Goal: Information Seeking & Learning: Compare options

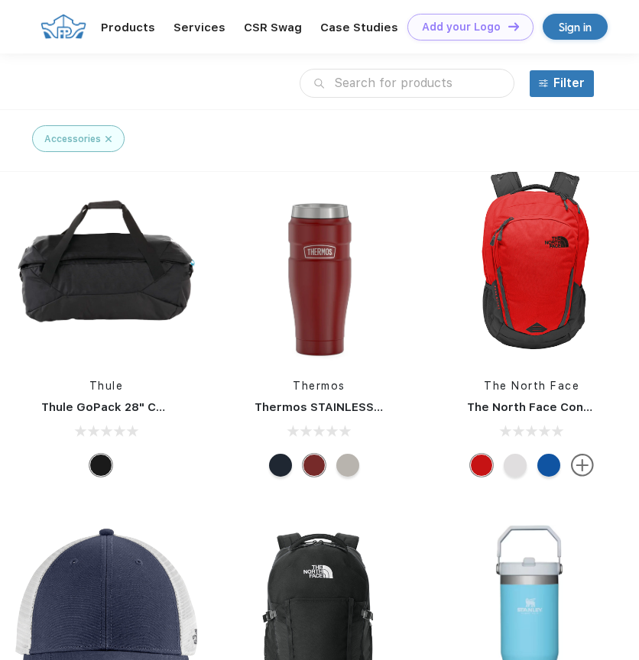
scroll to position [9985, 0]
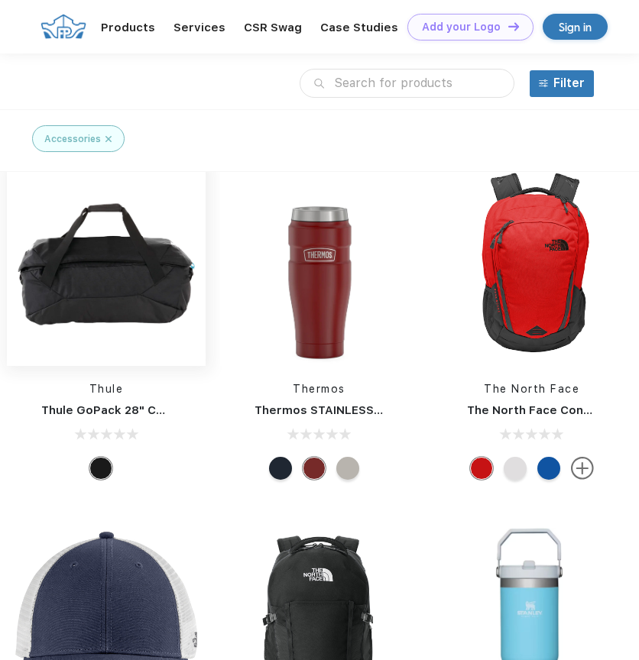
click at [108, 291] on img at bounding box center [106, 264] width 199 height 199
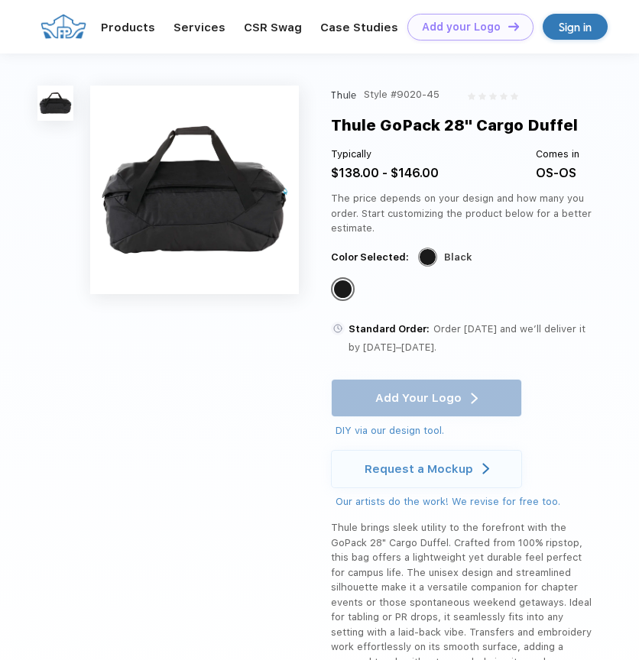
click at [154, 234] on img at bounding box center [194, 190] width 209 height 209
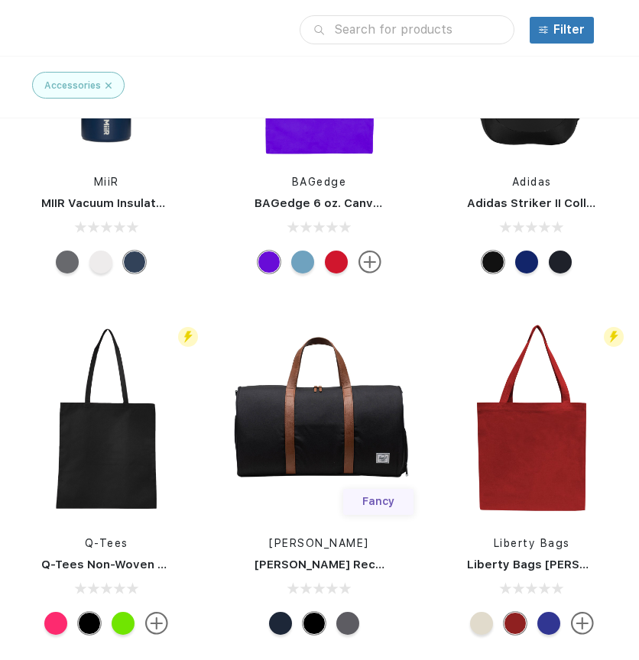
scroll to position [5189, 0]
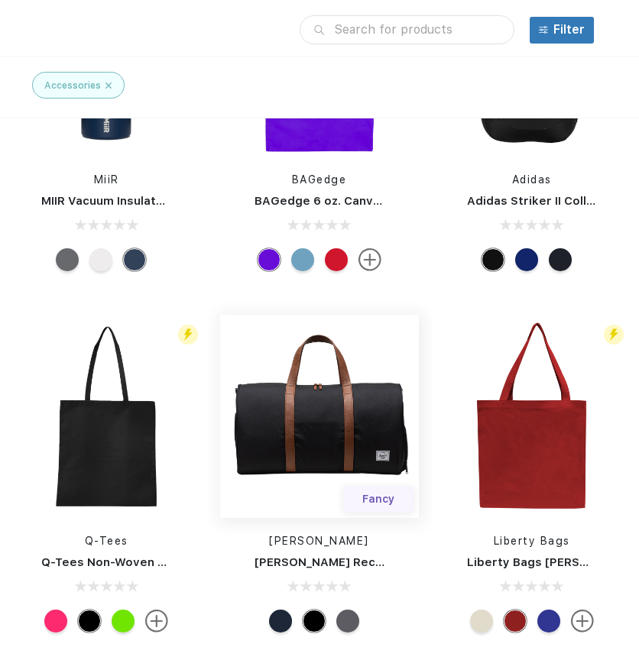
click at [332, 415] on img at bounding box center [319, 416] width 199 height 199
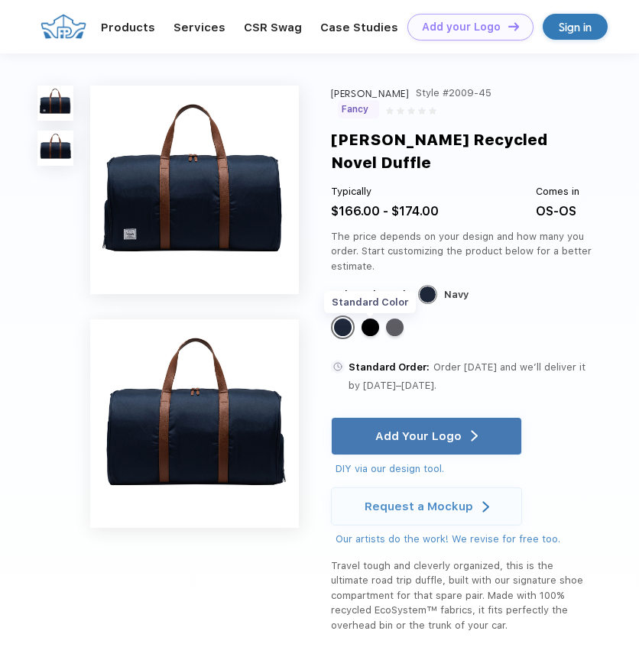
click at [373, 319] on div "Standard Color" at bounding box center [370, 328] width 18 height 18
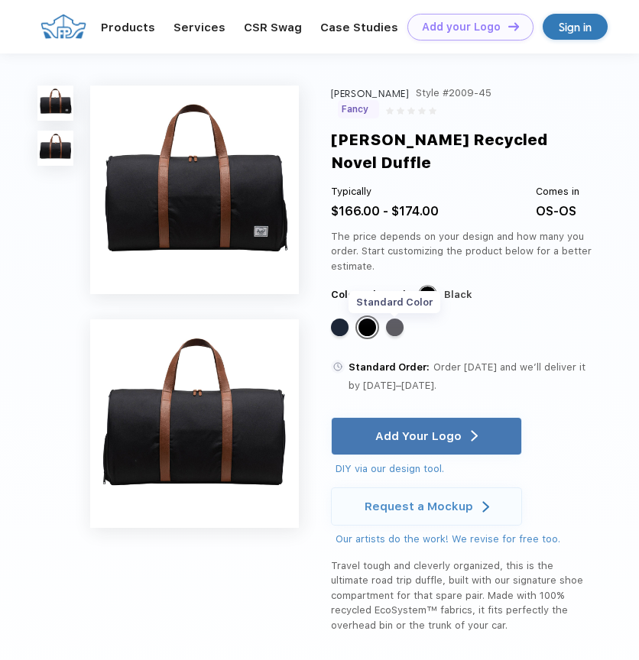
click at [396, 319] on div "Standard Color" at bounding box center [395, 328] width 18 height 18
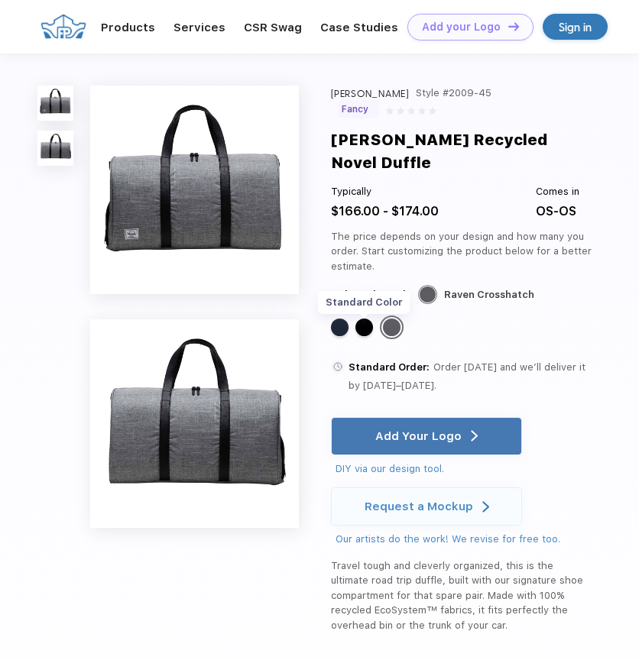
click at [367, 319] on div "Standard Color" at bounding box center [364, 328] width 18 height 18
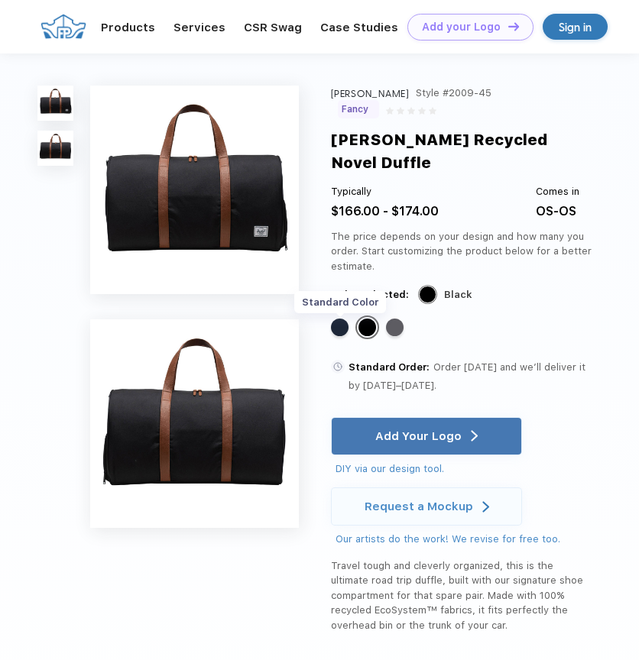
click at [340, 319] on div "Standard Color" at bounding box center [340, 328] width 18 height 18
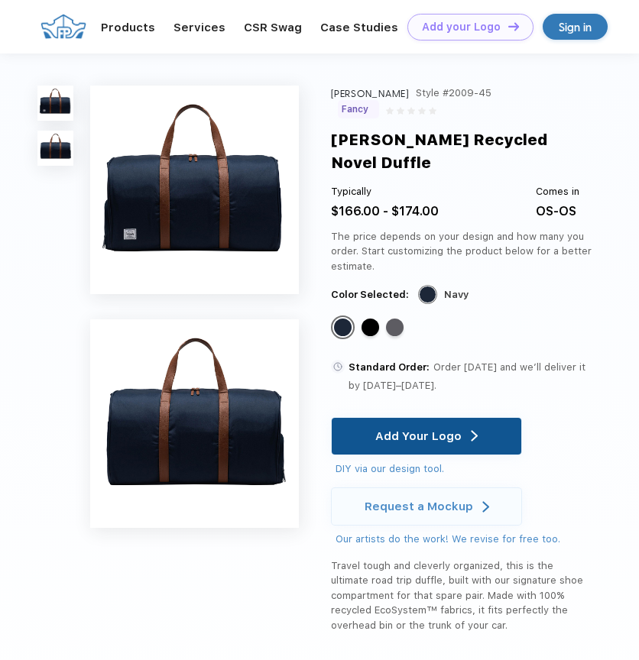
click at [437, 429] on div "Add Your Logo" at bounding box center [418, 436] width 86 height 15
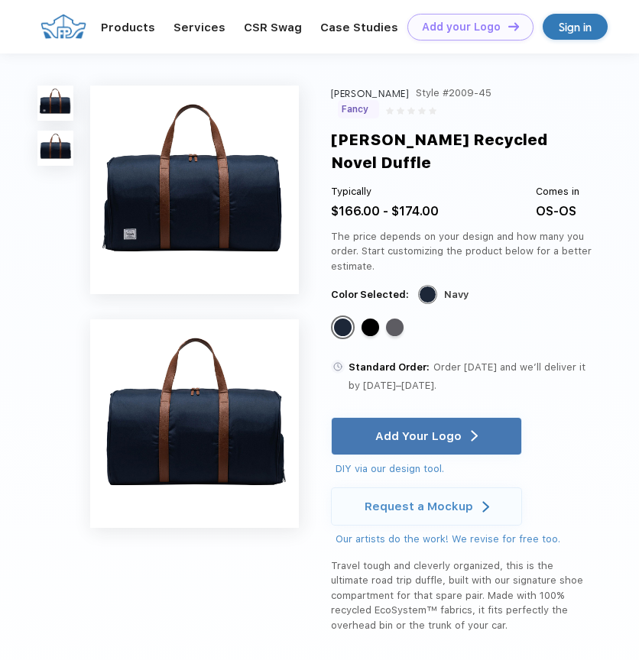
click at [334, 94] on div "[PERSON_NAME]" at bounding box center [370, 93] width 78 height 15
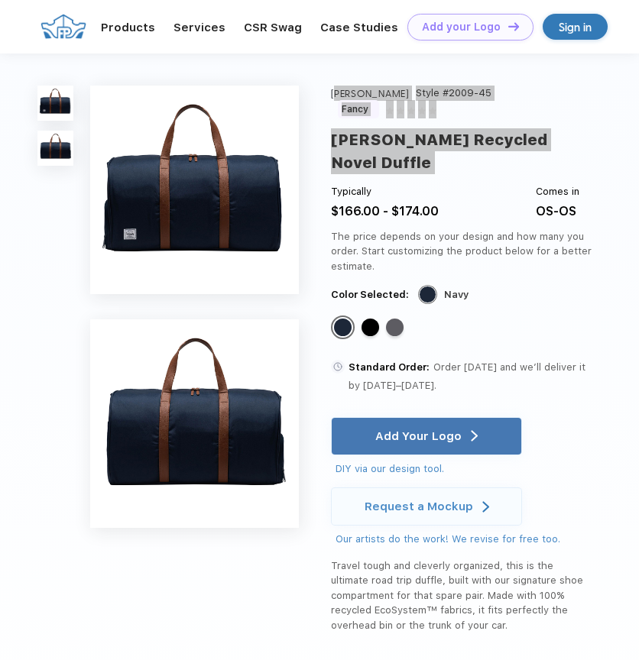
drag, startPoint x: 334, startPoint y: 94, endPoint x: 420, endPoint y: 138, distance: 96.4
click at [420, 138] on div "Herschel Style #2009-45 Fancy Herschel Recycled Novel Duffle Typically $166.00 …" at bounding box center [462, 359] width 262 height 547
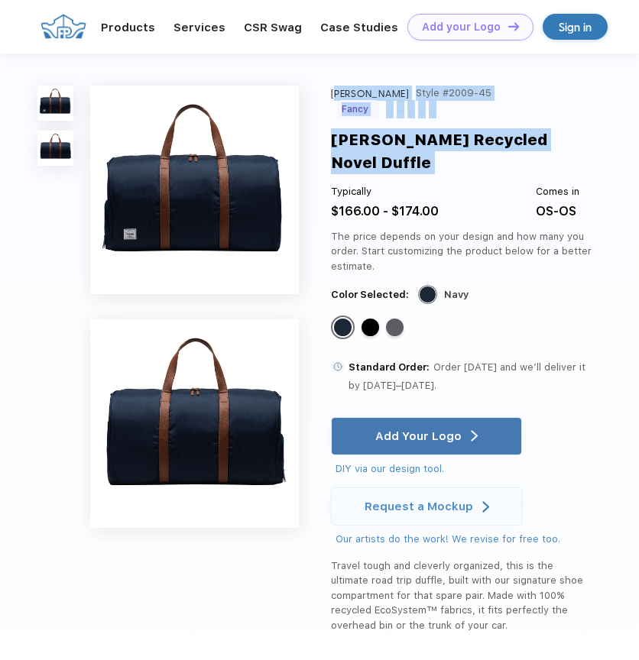
click at [350, 128] on div "[PERSON_NAME] Recycled Novel Duffle" at bounding box center [462, 151] width 262 height 46
drag, startPoint x: 333, startPoint y: 94, endPoint x: 591, endPoint y: 125, distance: 260.2
click at [591, 125] on div "Herschel Style #2009-45 Fancy Herschel Recycled Novel Duffle Typically $166.00 …" at bounding box center [462, 359] width 262 height 547
copy div "Herschel Style #2009-45 Fancy Herschel Recycled Novel Duffle"
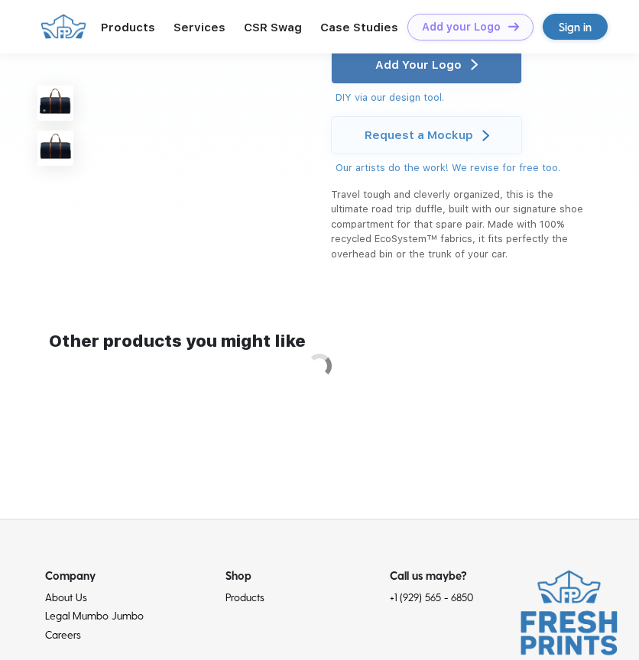
scroll to position [533, 0]
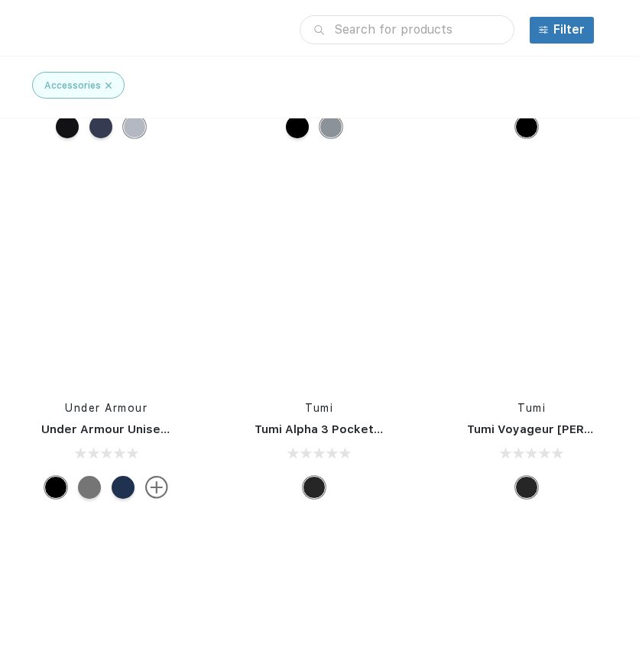
scroll to position [19430, 0]
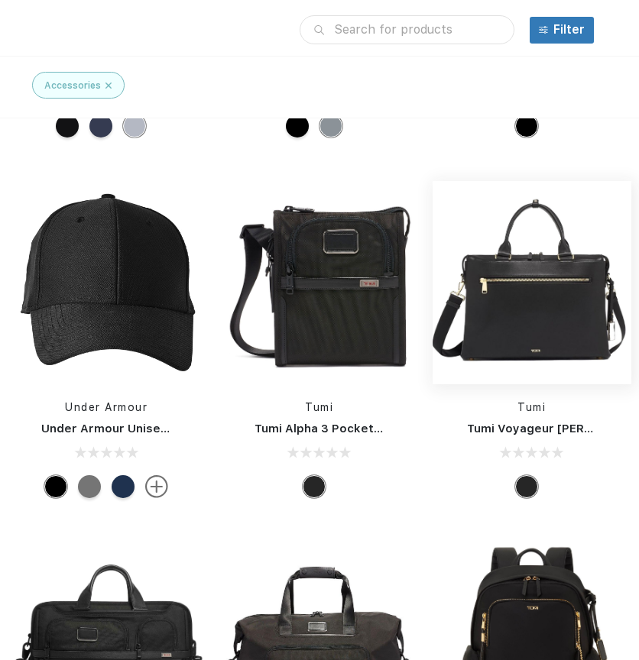
click at [524, 323] on img at bounding box center [531, 282] width 199 height 199
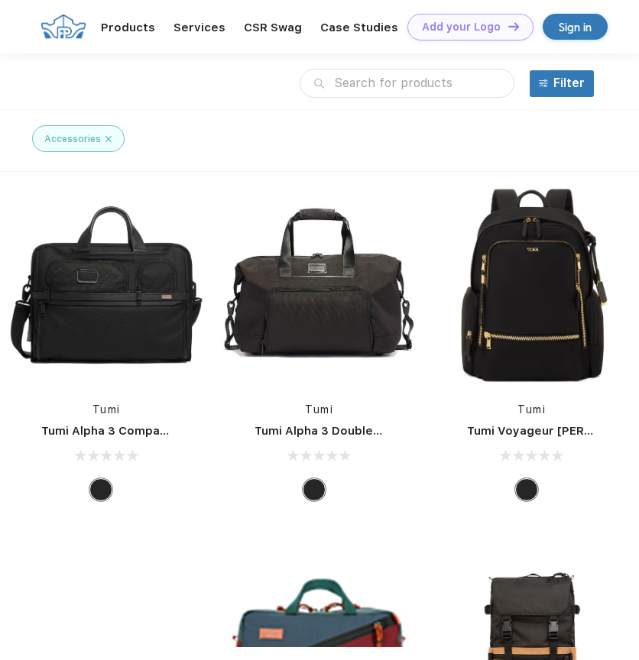
scroll to position [19721, 0]
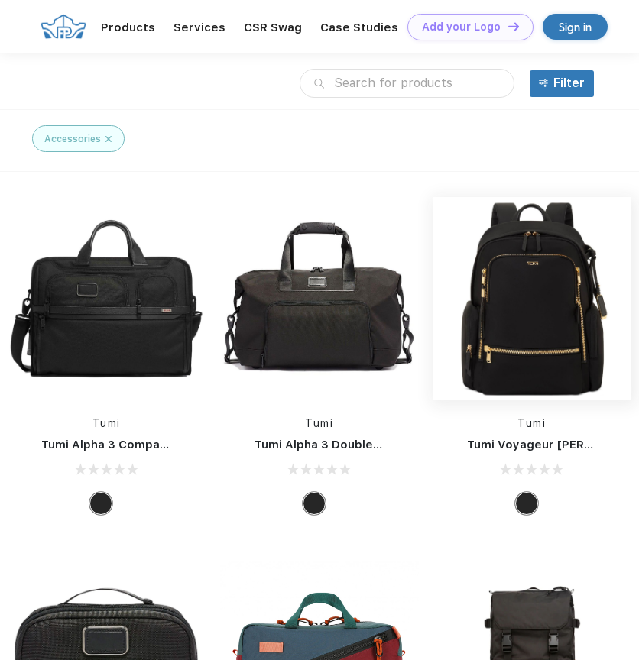
click at [506, 329] on img at bounding box center [531, 298] width 199 height 199
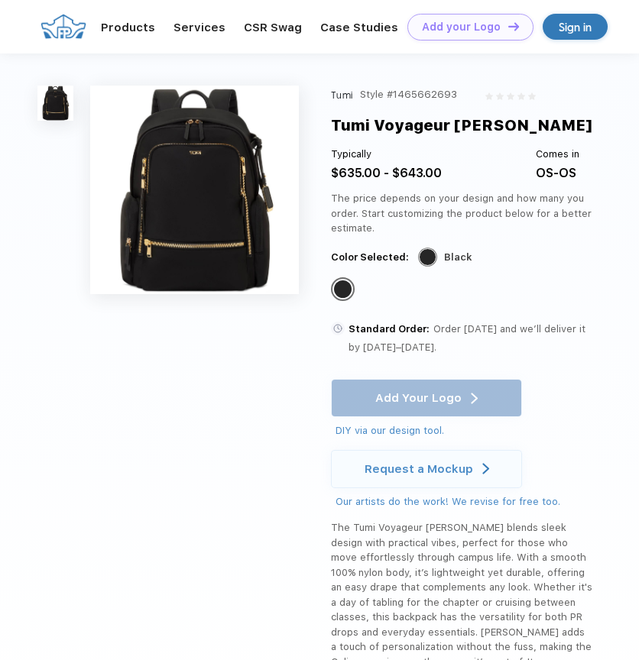
click at [173, 235] on img at bounding box center [194, 190] width 209 height 209
click at [183, 168] on img at bounding box center [194, 190] width 209 height 209
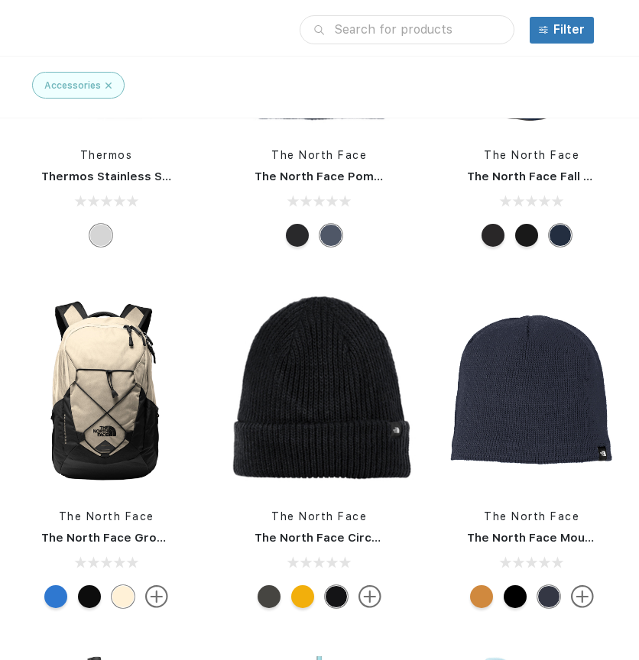
scroll to position [22227, 0]
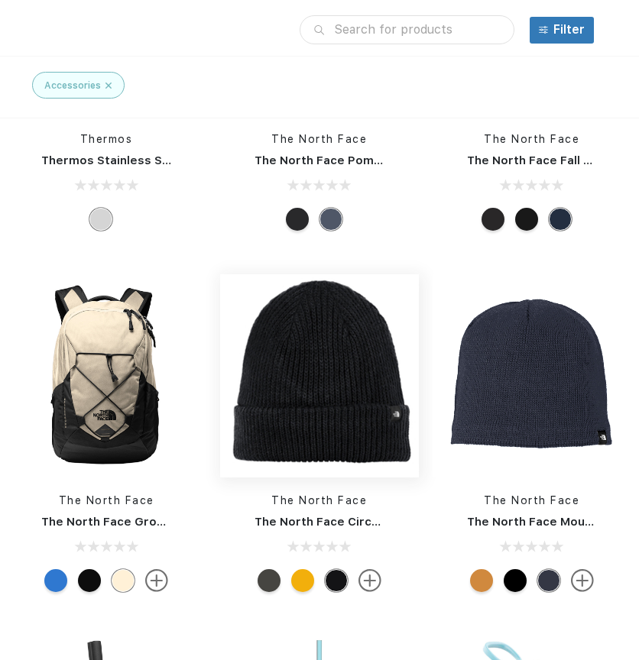
click at [319, 343] on img at bounding box center [319, 376] width 199 height 199
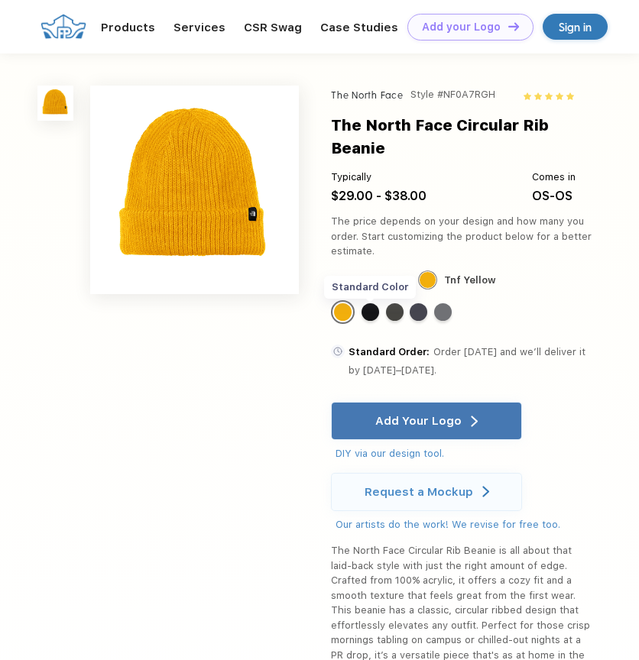
click at [364, 309] on div "Standard Color" at bounding box center [370, 312] width 18 height 18
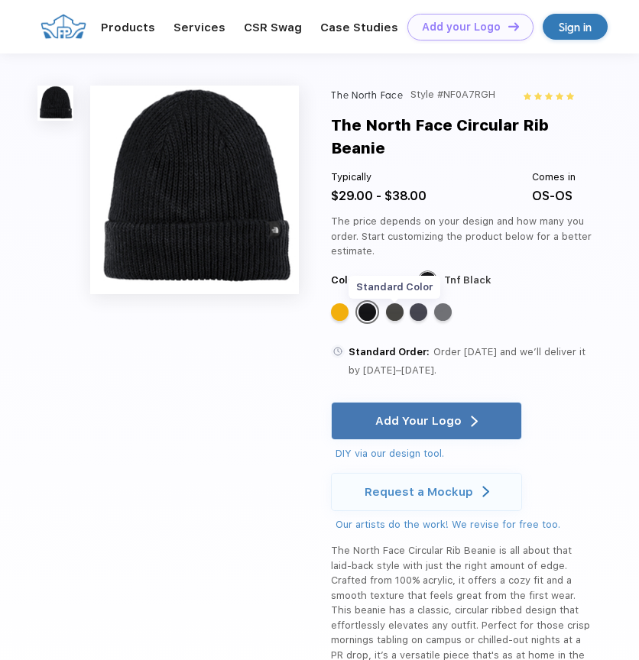
click at [400, 310] on div "Standard Color" at bounding box center [395, 312] width 18 height 18
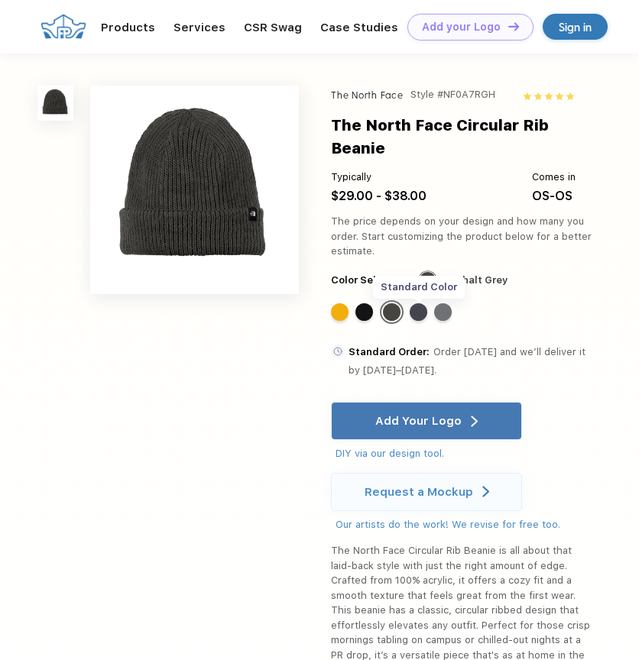
click at [422, 313] on div "Standard Color" at bounding box center [419, 312] width 18 height 18
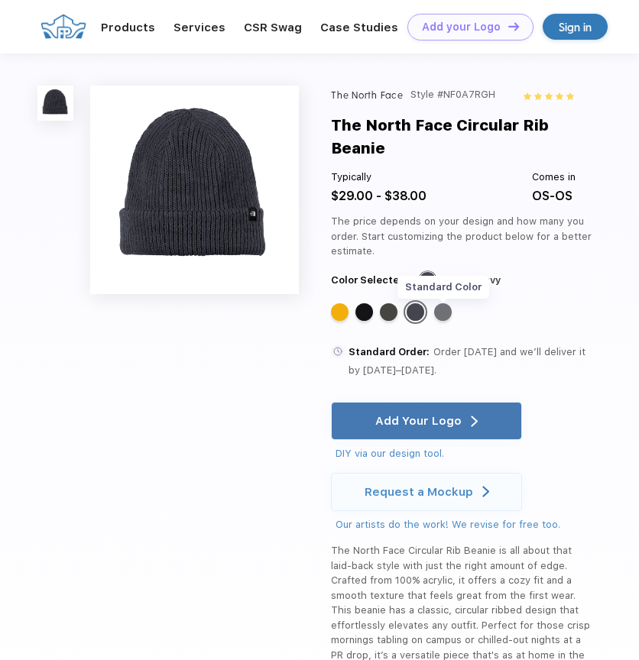
click at [446, 316] on div "Standard Color" at bounding box center [443, 312] width 18 height 18
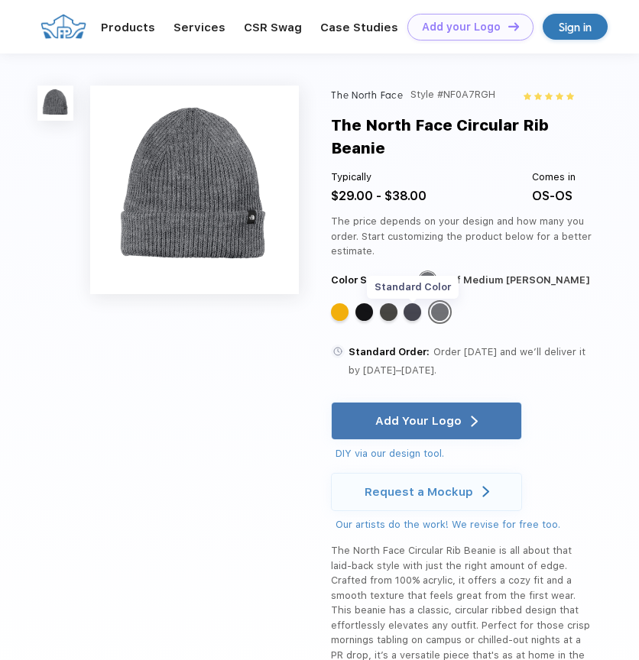
click at [417, 313] on div "Standard Color" at bounding box center [412, 312] width 18 height 18
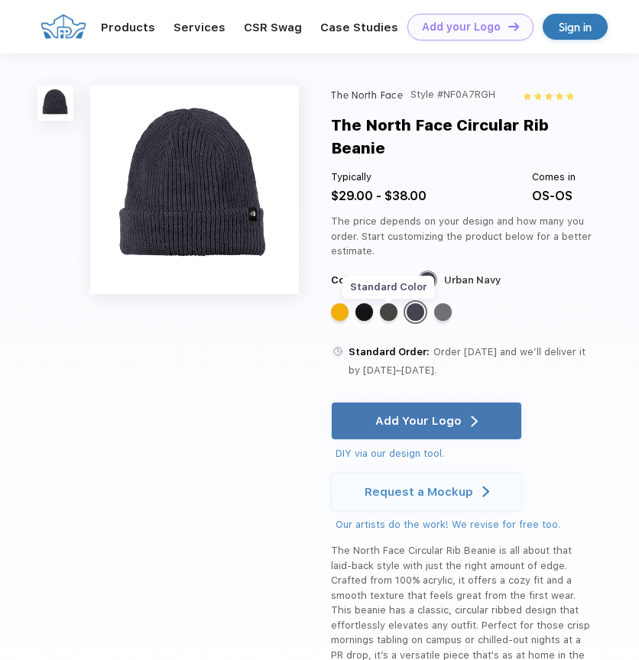
click at [390, 311] on div "Standard Color" at bounding box center [389, 312] width 18 height 18
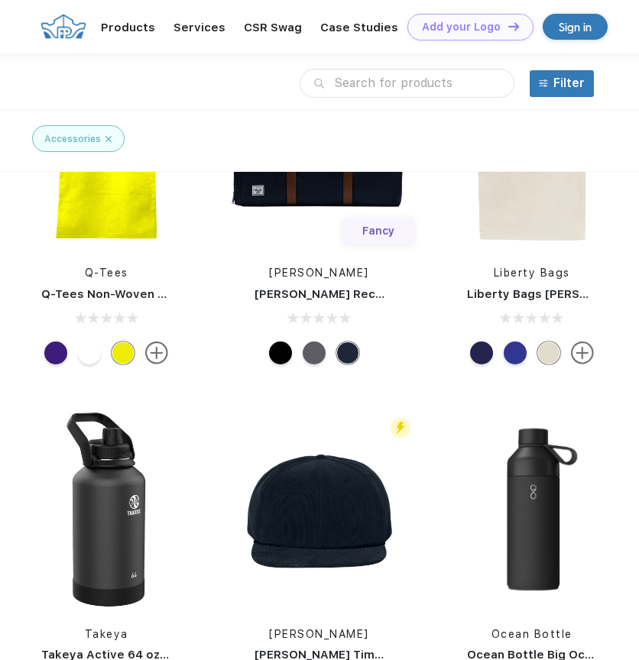
scroll to position [5399, 0]
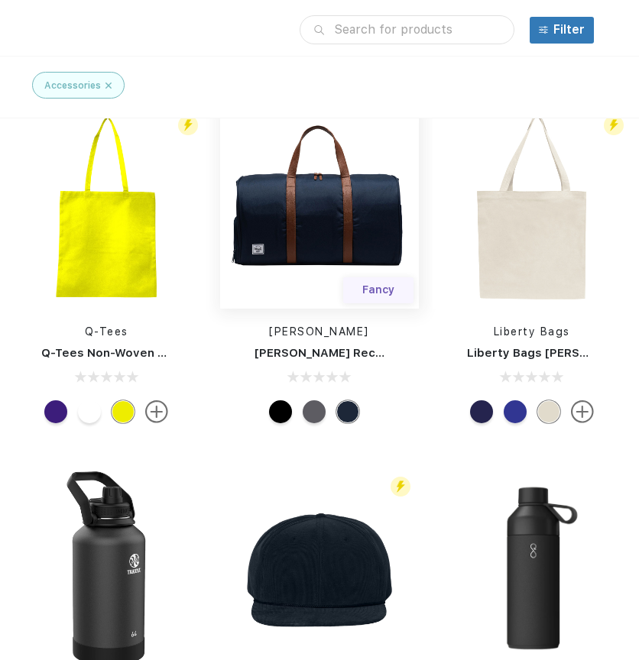
click at [287, 238] on img at bounding box center [319, 207] width 199 height 199
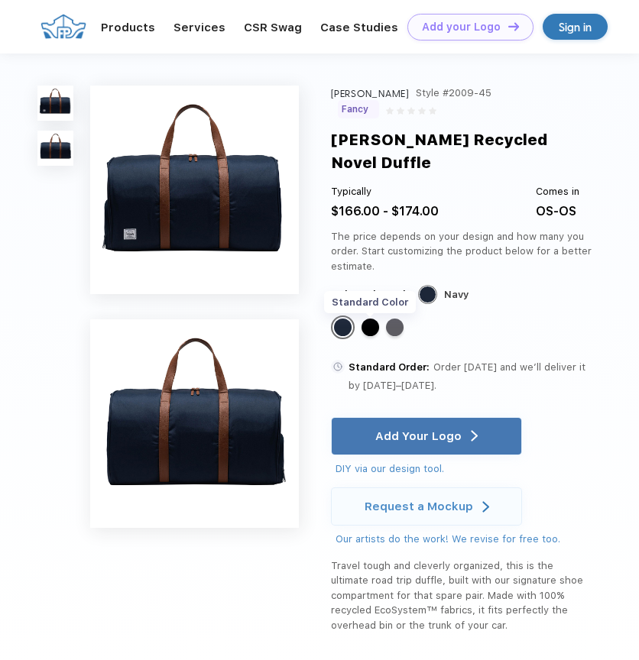
click at [373, 319] on div "Standard Color" at bounding box center [370, 328] width 18 height 18
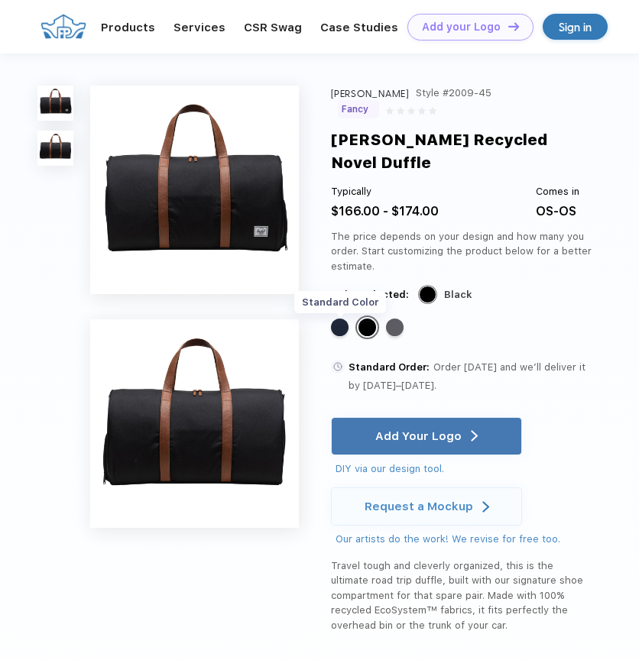
click at [341, 319] on div "Standard Color" at bounding box center [340, 328] width 18 height 18
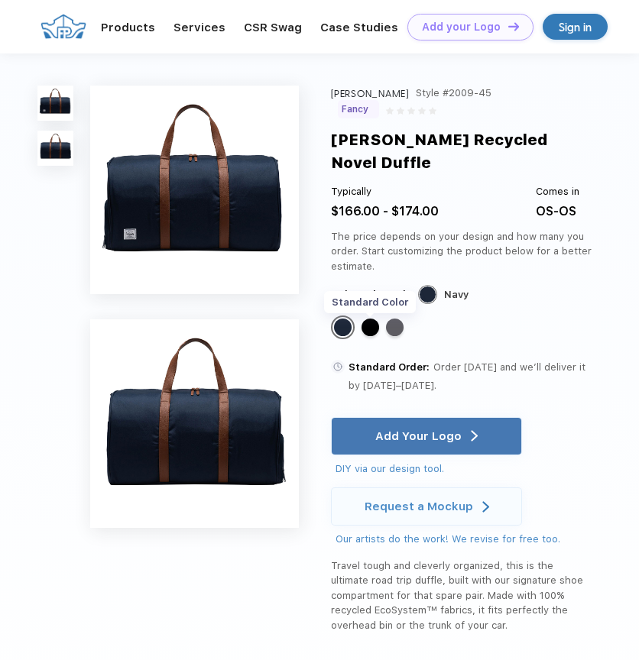
click at [371, 319] on div "Standard Color" at bounding box center [370, 328] width 18 height 18
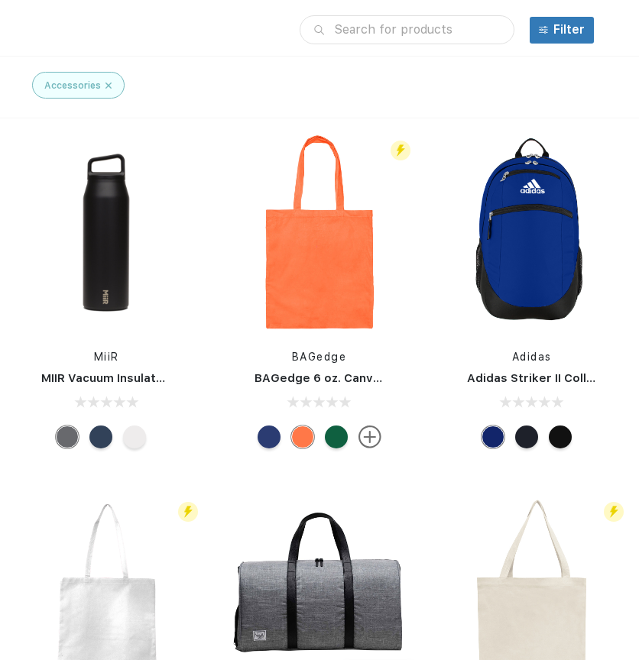
scroll to position [5013, 0]
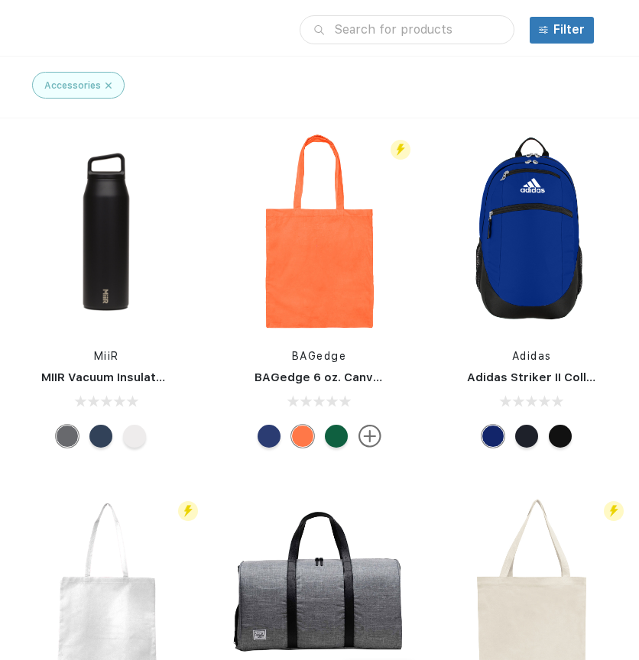
click at [100, 381] on link "MIIR Vacuum Insulated Wide Mouth Bottle - 32 Oz." at bounding box center [186, 378] width 290 height 14
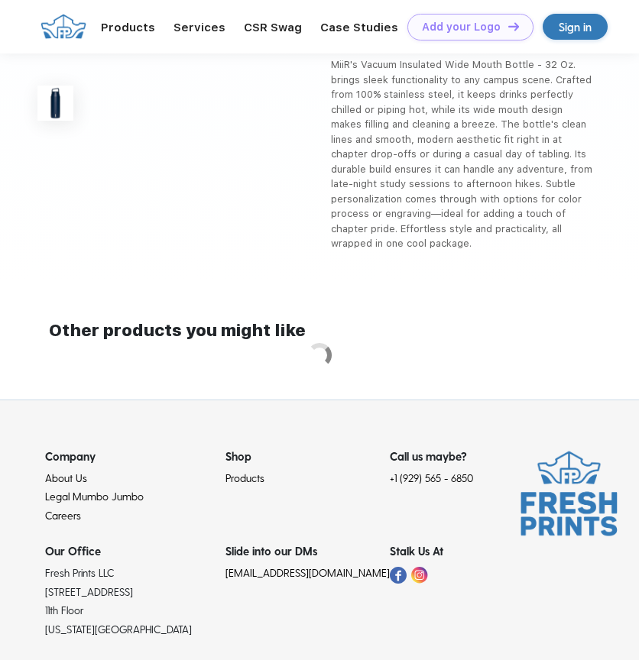
scroll to position [435, 0]
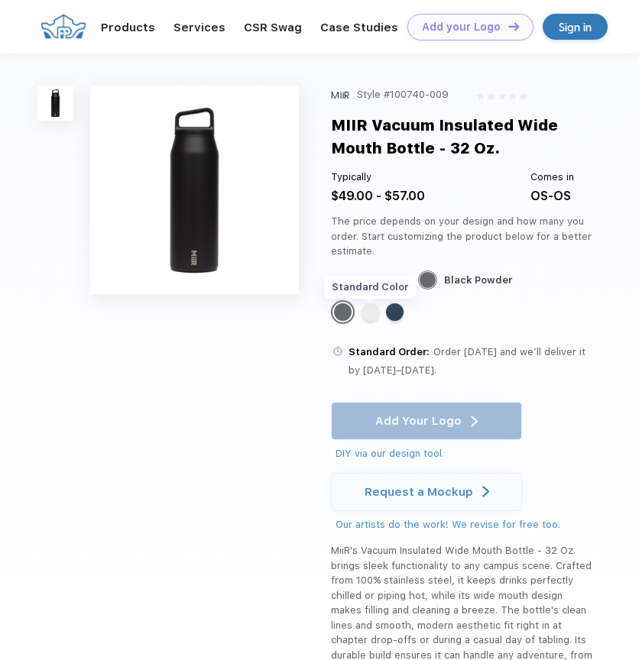
click at [371, 316] on div "Standard Color" at bounding box center [370, 312] width 18 height 18
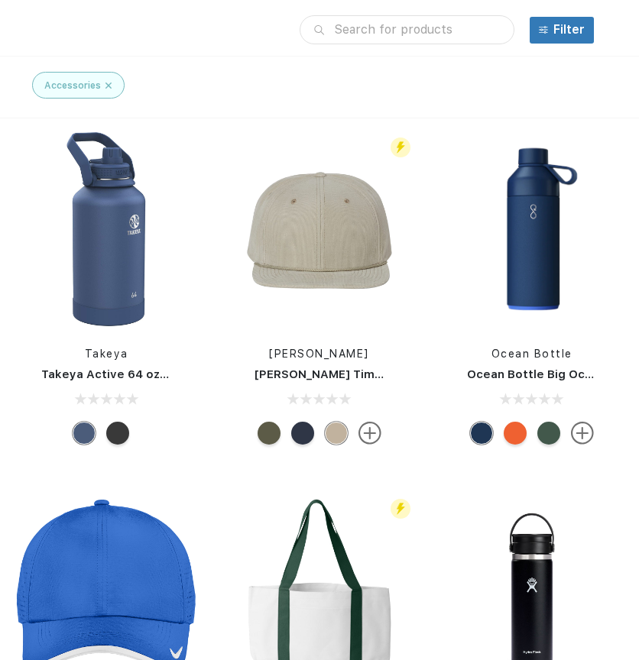
scroll to position [5741, 0]
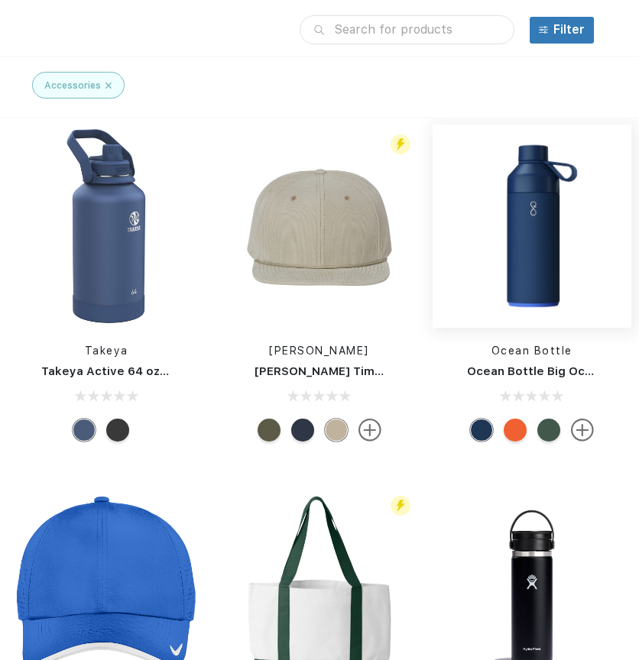
click at [488, 204] on img at bounding box center [531, 226] width 199 height 199
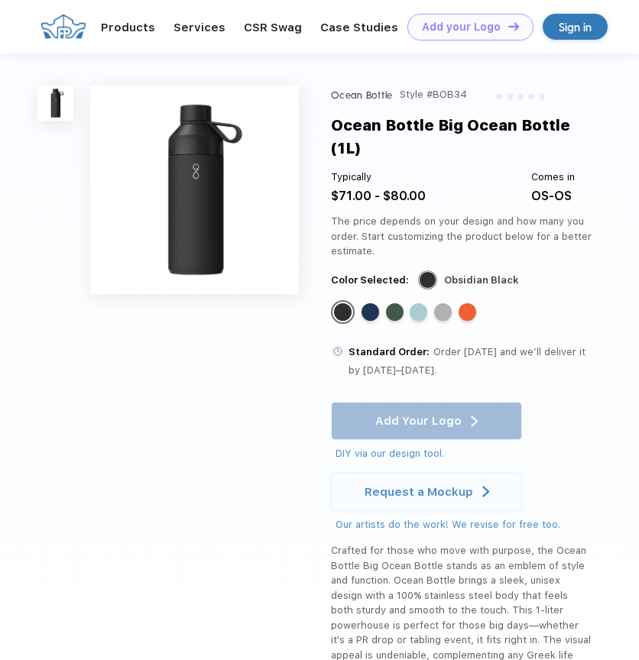
click at [213, 226] on img at bounding box center [194, 190] width 209 height 209
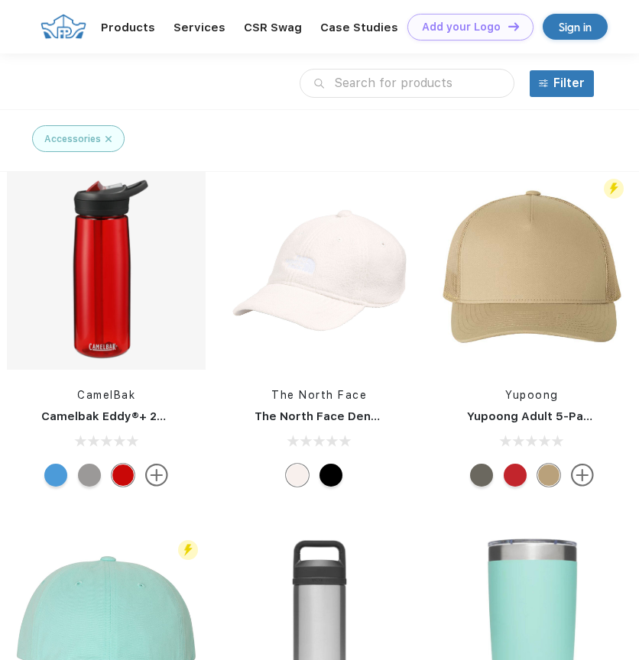
scroll to position [6356, 0]
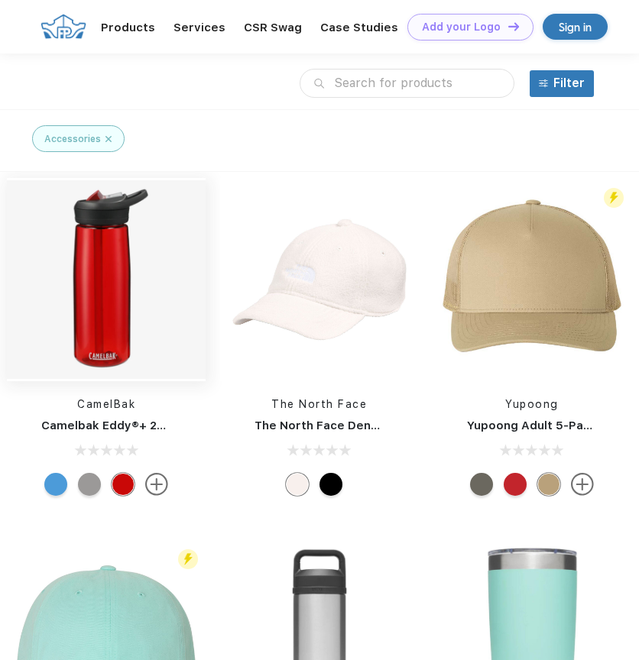
click at [112, 282] on img at bounding box center [106, 279] width 199 height 199
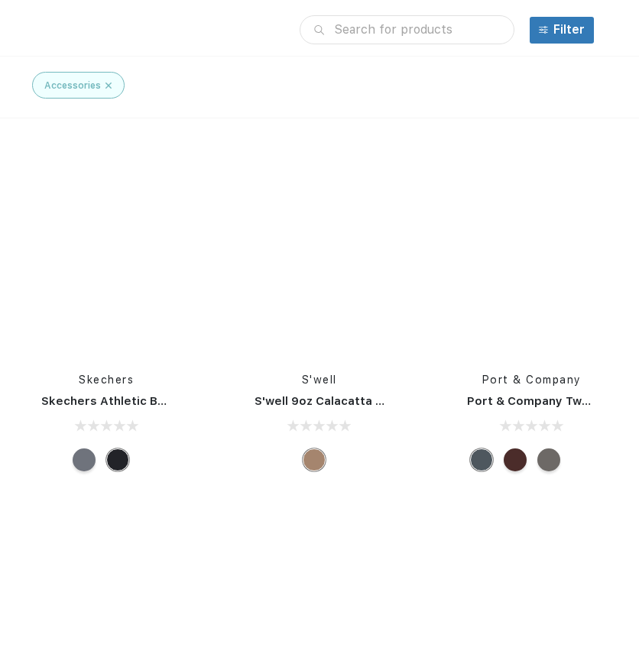
scroll to position [10770, 0]
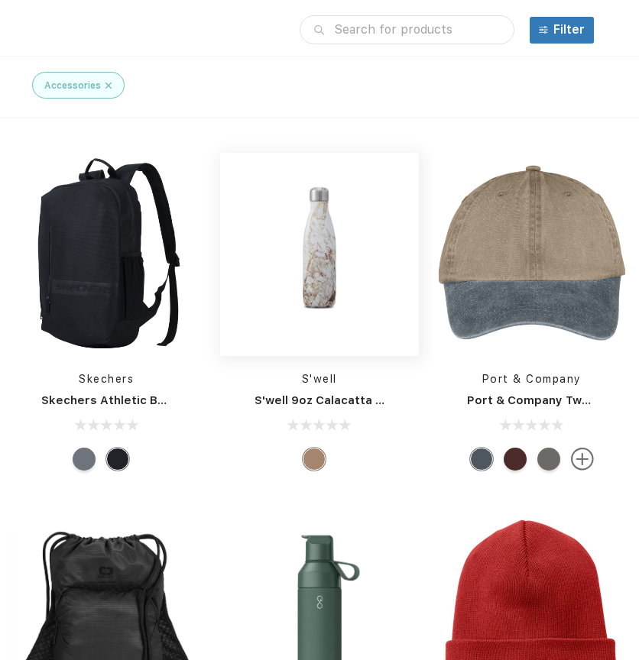
click at [319, 345] on img at bounding box center [319, 254] width 199 height 199
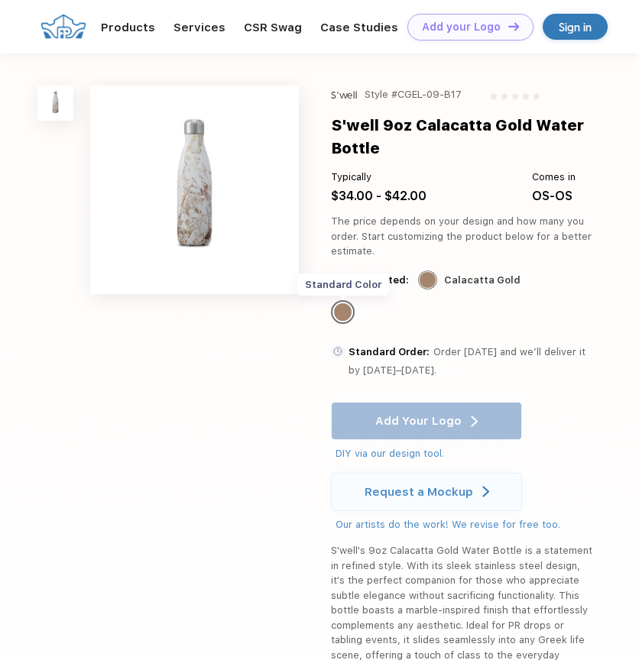
click at [342, 310] on div "Standard Color" at bounding box center [343, 312] width 18 height 18
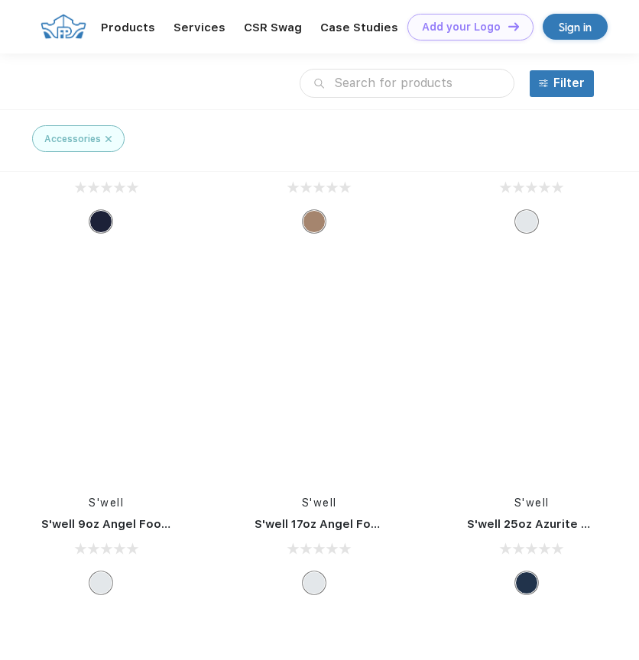
scroll to position [29385, 0]
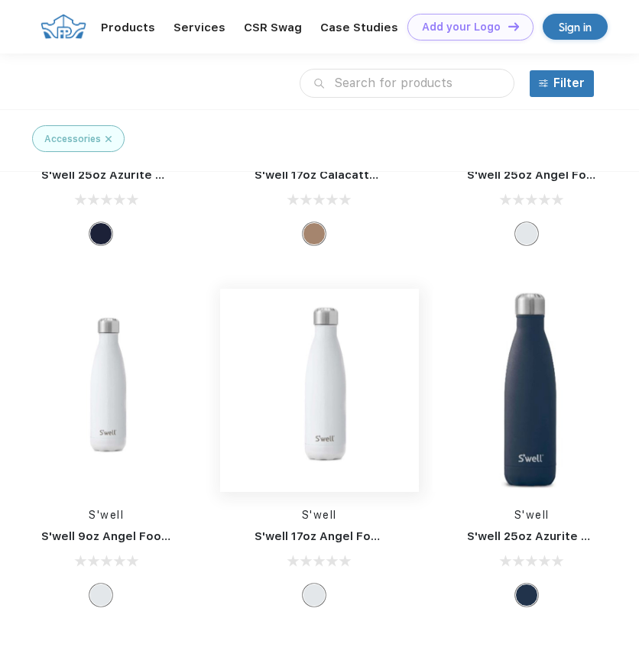
click at [316, 394] on img at bounding box center [319, 390] width 199 height 199
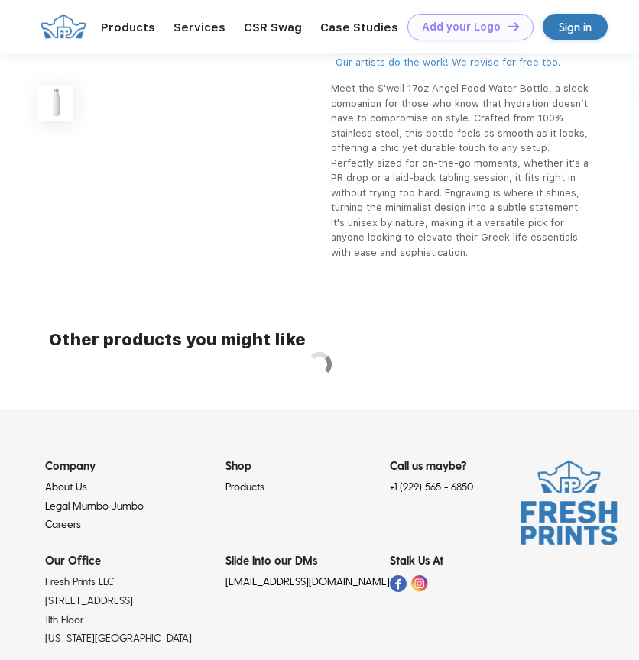
scroll to position [420, 0]
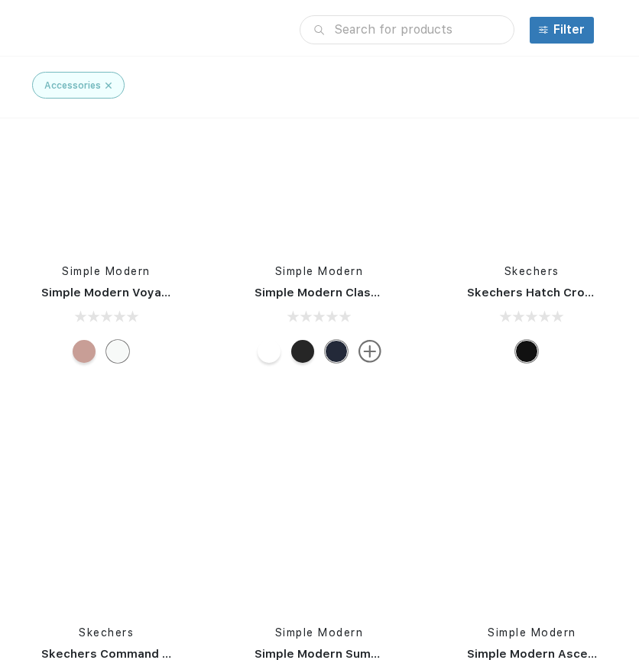
scroll to position [26100, 0]
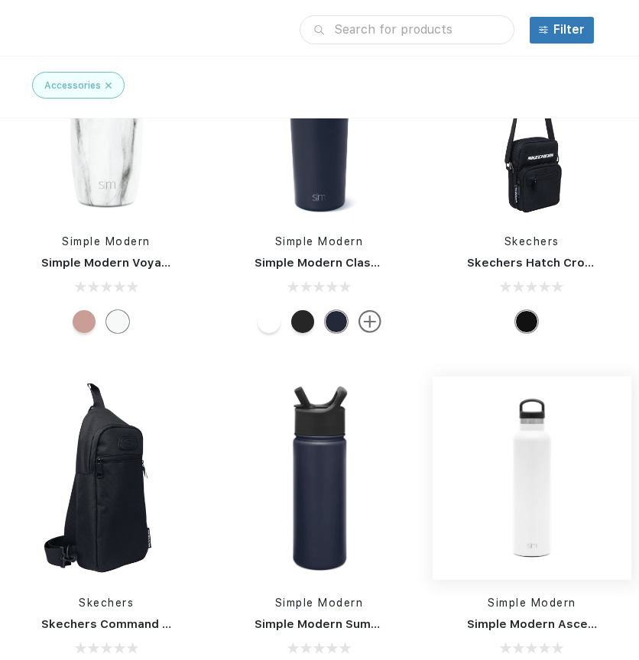
click at [533, 496] on img at bounding box center [531, 478] width 199 height 199
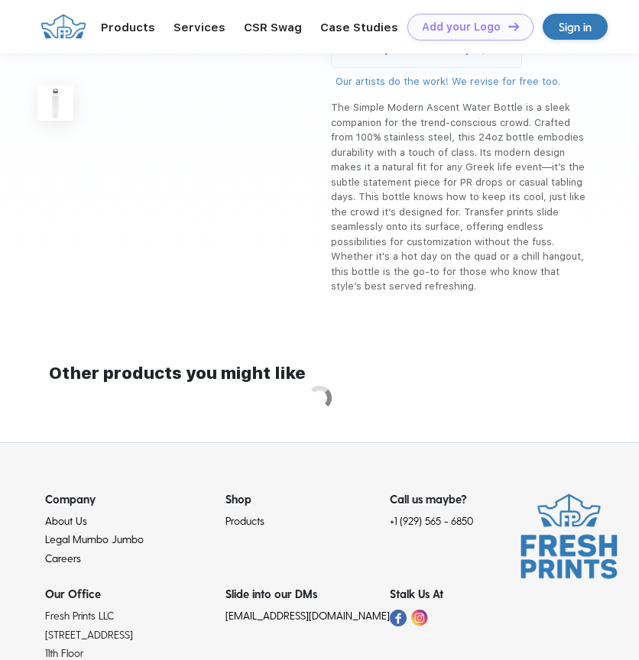
scroll to position [392, 0]
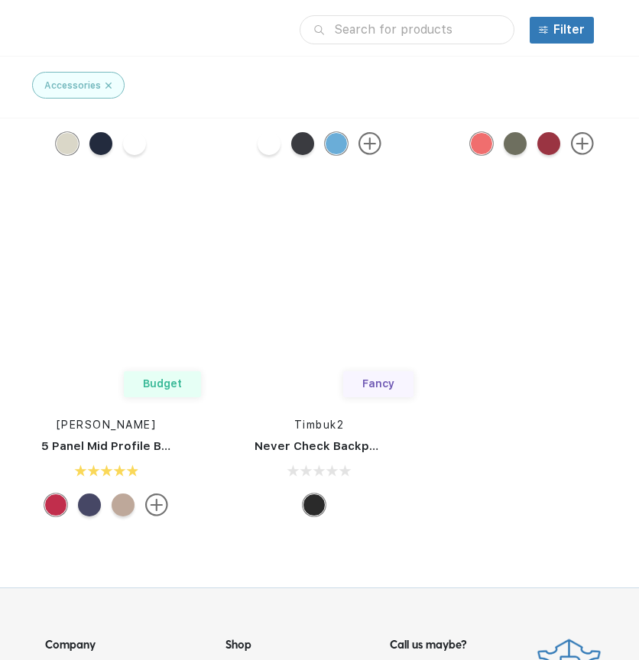
scroll to position [61858, 0]
